Goal: Information Seeking & Learning: Check status

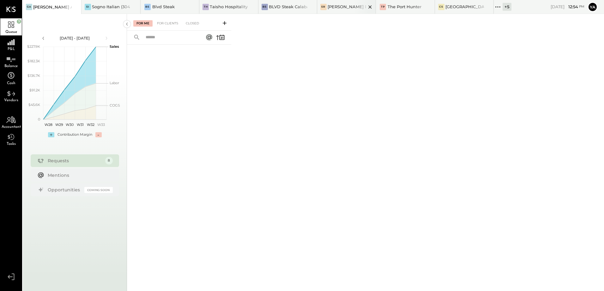
click at [354, 7] on div at bounding box center [365, 7] width 22 height 14
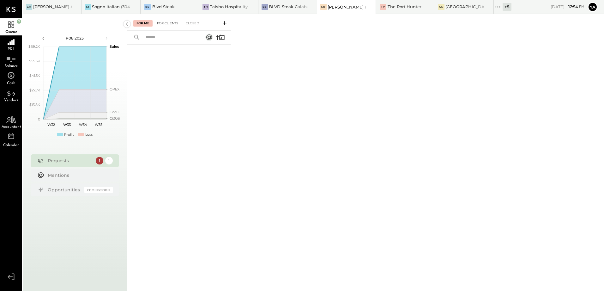
click at [162, 23] on div "For Clients" at bounding box center [167, 23] width 27 height 6
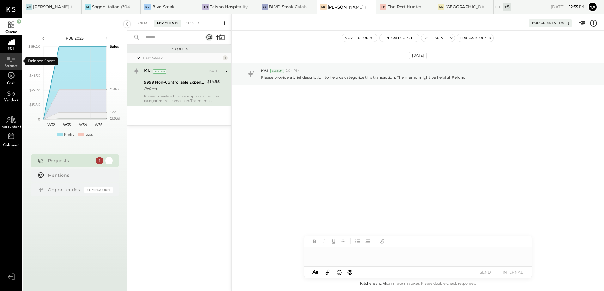
click at [14, 63] on div "Balance" at bounding box center [10, 60] width 21 height 17
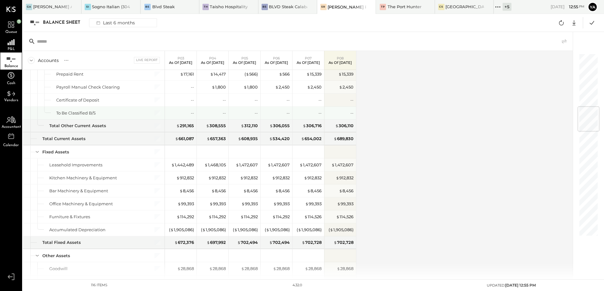
scroll to position [348, 0]
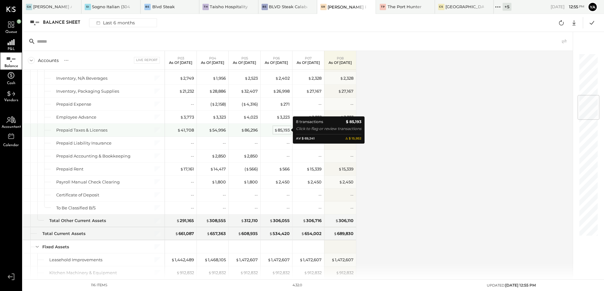
click at [281, 131] on div "$ 85,193" at bounding box center [281, 130] width 15 height 6
